Goal: Browse casually

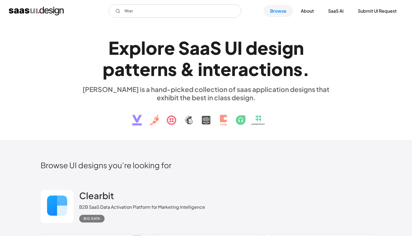
scroll to position [734, 0]
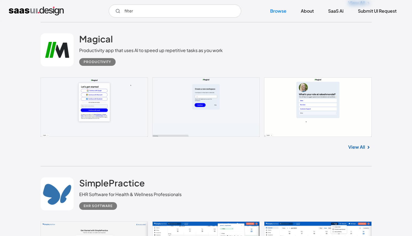
click at [52, 10] on img "home" at bounding box center [36, 11] width 55 height 9
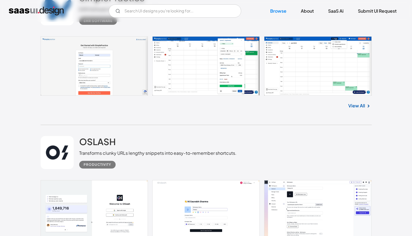
scroll to position [865, 0]
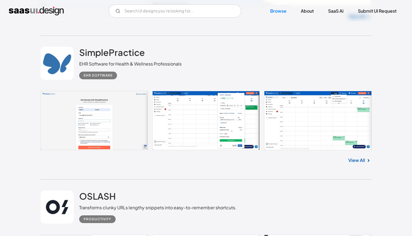
click at [235, 113] on link at bounding box center [206, 121] width 331 height 60
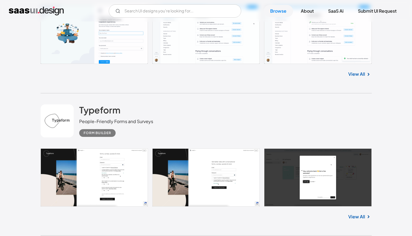
scroll to position [2464, 0]
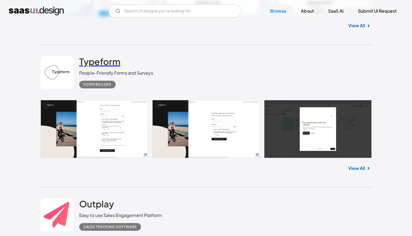
click at [103, 63] on h2 "Typeform" at bounding box center [99, 61] width 41 height 11
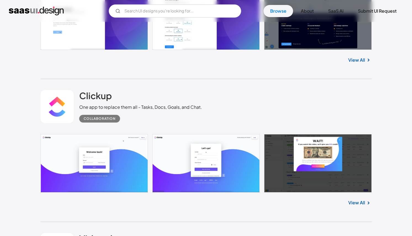
scroll to position [4010, 0]
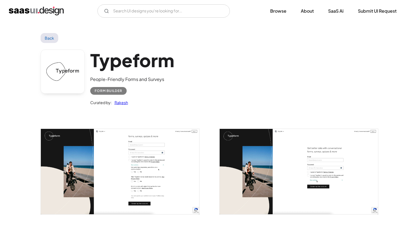
click at [133, 170] on img "open lightbox" at bounding box center [120, 171] width 158 height 85
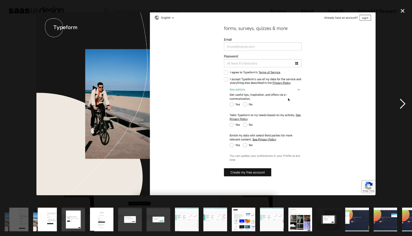
click at [403, 102] on div "next image" at bounding box center [402, 104] width 19 height 199
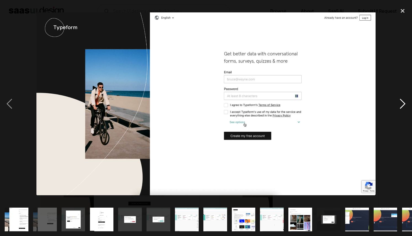
click at [403, 102] on div "next image" at bounding box center [402, 104] width 19 height 199
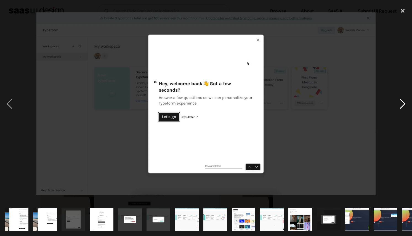
click at [403, 102] on div "next image" at bounding box center [402, 104] width 19 height 199
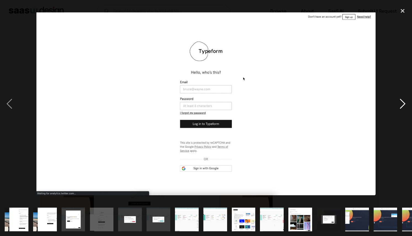
click at [403, 102] on div "next image" at bounding box center [402, 104] width 19 height 199
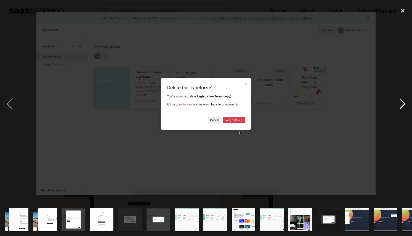
click at [403, 102] on div "next image" at bounding box center [402, 104] width 19 height 199
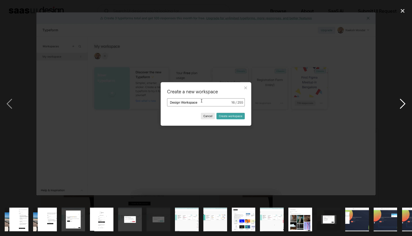
click at [403, 102] on div "next image" at bounding box center [402, 104] width 19 height 199
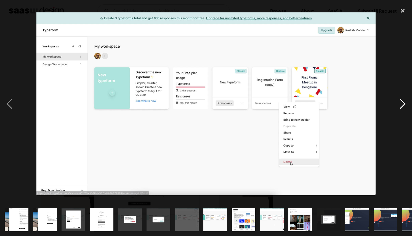
click at [403, 102] on div "next image" at bounding box center [402, 104] width 19 height 199
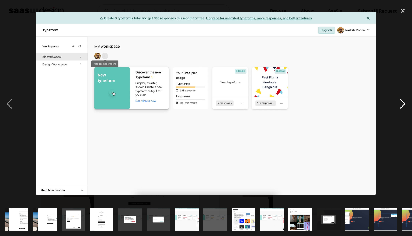
click at [403, 102] on div "next image" at bounding box center [402, 104] width 19 height 199
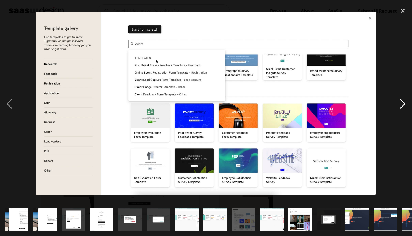
click at [403, 102] on div "next image" at bounding box center [402, 104] width 19 height 199
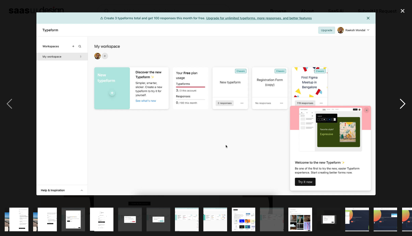
click at [403, 102] on div "next image" at bounding box center [402, 104] width 19 height 199
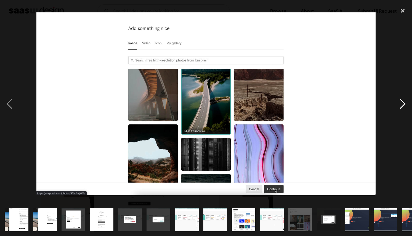
click at [403, 102] on div "next image" at bounding box center [402, 104] width 19 height 199
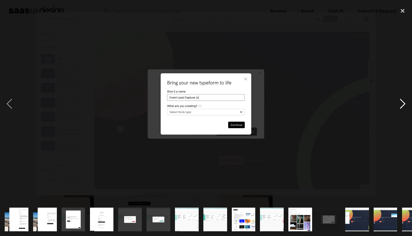
click at [403, 102] on div "next image" at bounding box center [402, 104] width 19 height 199
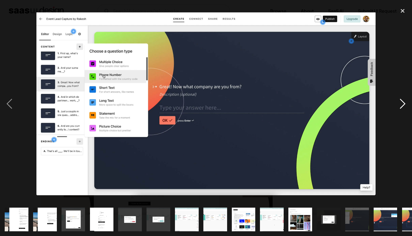
click at [403, 102] on div "next image" at bounding box center [402, 104] width 19 height 199
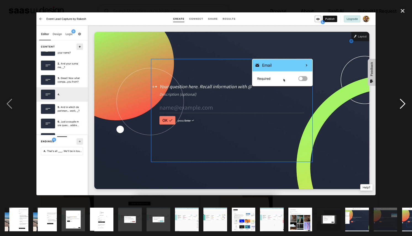
click at [403, 102] on div "next image" at bounding box center [402, 104] width 19 height 199
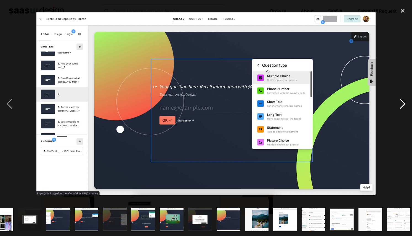
scroll to position [0, 302]
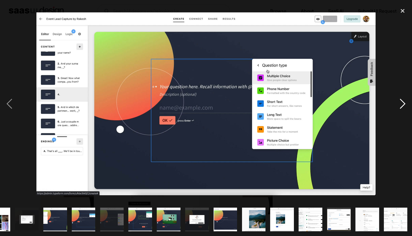
click at [403, 102] on div "next image" at bounding box center [402, 104] width 19 height 199
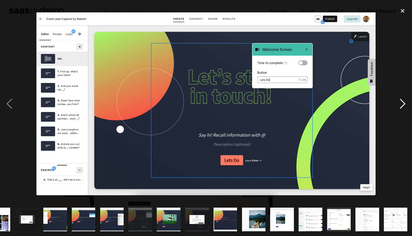
click at [403, 102] on div "next image" at bounding box center [402, 104] width 19 height 199
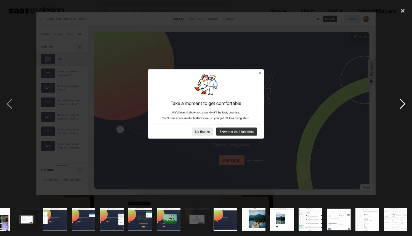
click at [403, 102] on div "next image" at bounding box center [402, 104] width 19 height 199
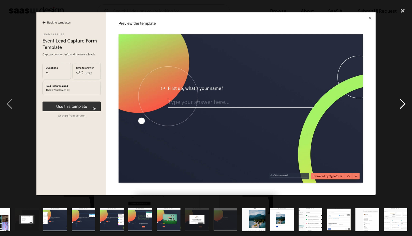
click at [403, 102] on div "next image" at bounding box center [402, 104] width 19 height 199
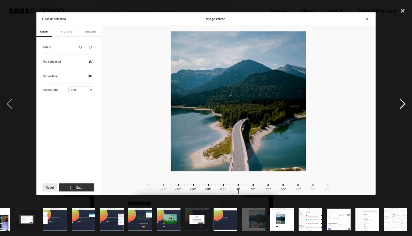
click at [403, 102] on div "next image" at bounding box center [402, 104] width 19 height 199
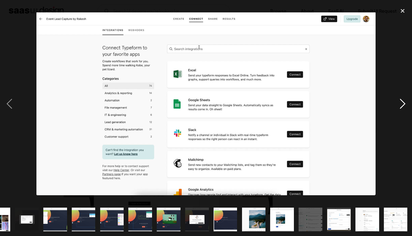
click at [403, 102] on div "next image" at bounding box center [402, 104] width 19 height 199
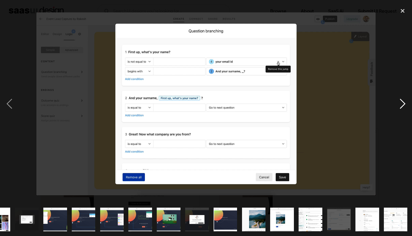
click at [403, 102] on div "next image" at bounding box center [402, 104] width 19 height 199
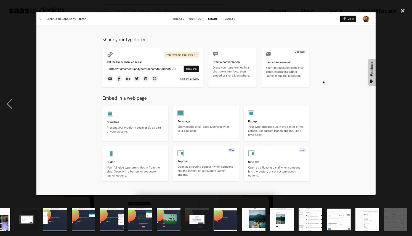
click at [403, 102] on div "next image" at bounding box center [402, 104] width 19 height 199
click at [403, 13] on div "close lightbox" at bounding box center [402, 11] width 19 height 12
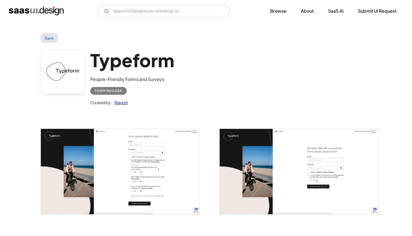
scroll to position [0, 0]
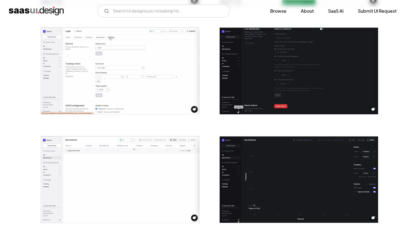
scroll to position [972, 0]
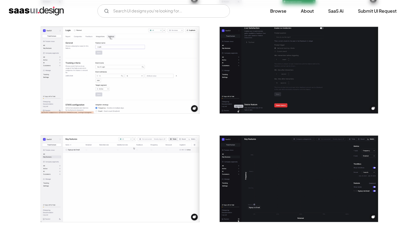
click at [249, 57] on img "open lightbox" at bounding box center [299, 70] width 158 height 87
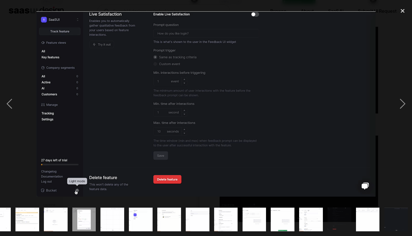
scroll to position [0, 160]
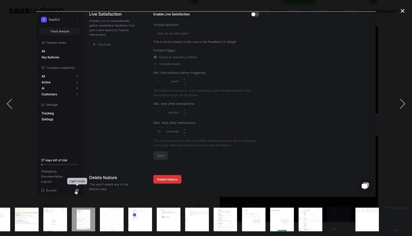
click at [342, 212] on img "show item 18 of 20" at bounding box center [338, 220] width 43 height 24
click at [364, 215] on img "show item 19 of 20" at bounding box center [366, 220] width 43 height 24
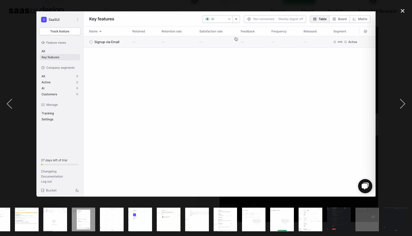
click at [344, 221] on img "show item 18 of 20" at bounding box center [338, 220] width 43 height 24
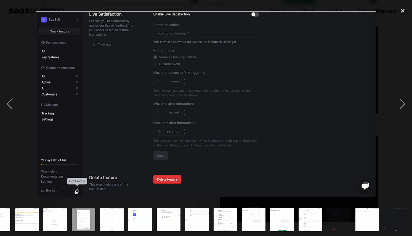
click at [360, 221] on img "show item 19 of 20" at bounding box center [366, 220] width 43 height 24
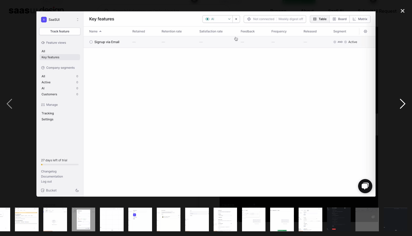
click at [402, 103] on div "next image" at bounding box center [402, 104] width 19 height 199
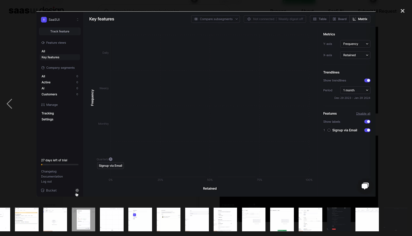
click at [396, 161] on div "next image" at bounding box center [402, 104] width 19 height 199
click at [402, 10] on div "close lightbox" at bounding box center [402, 11] width 19 height 12
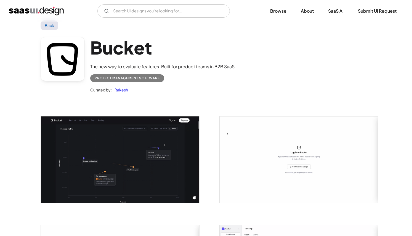
scroll to position [0, 0]
